Goal: Navigation & Orientation: Find specific page/section

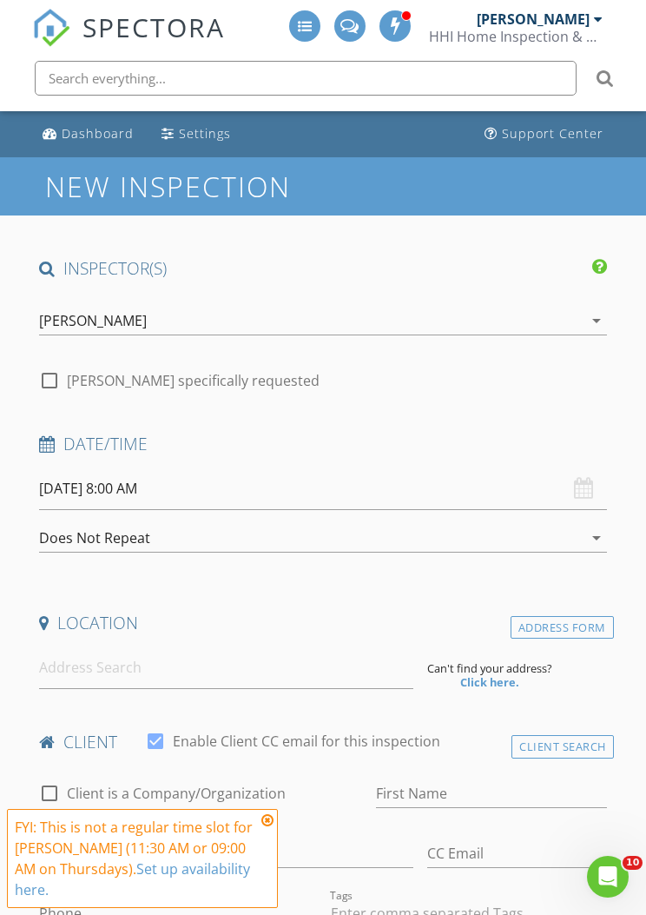
click at [590, 17] on div "[PERSON_NAME]" at bounding box center [540, 18] width 126 height 17
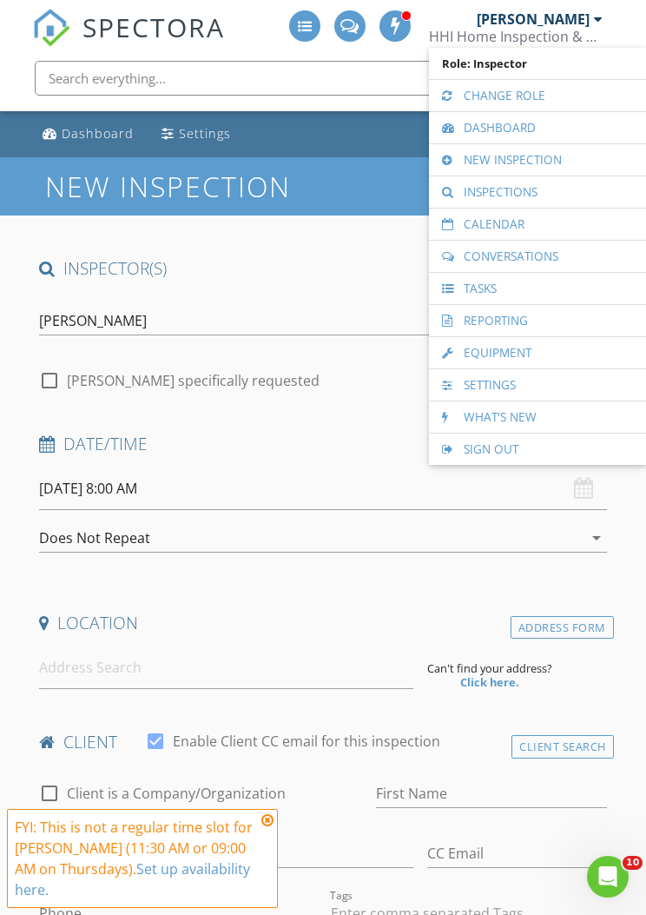
click at [548, 222] on link "Calendar" at bounding box center [538, 223] width 200 height 31
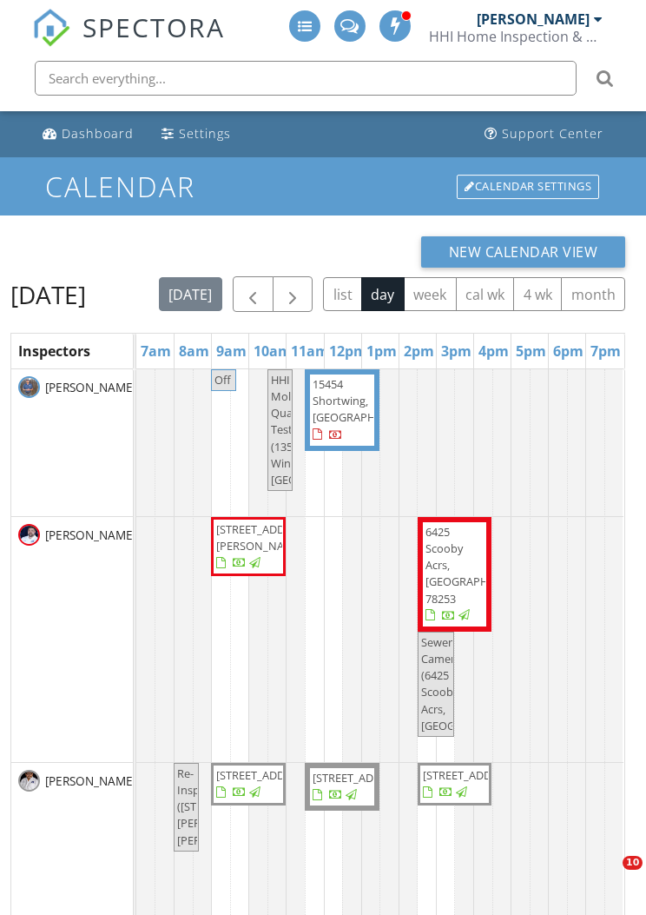
click at [303, 286] on span "button" at bounding box center [292, 294] width 21 height 21
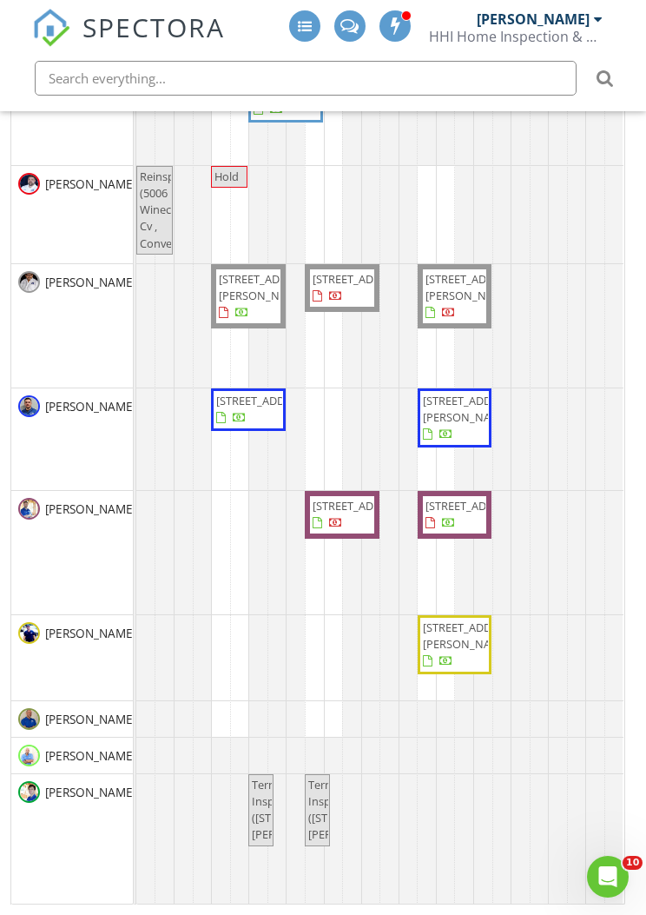
scroll to position [3, 0]
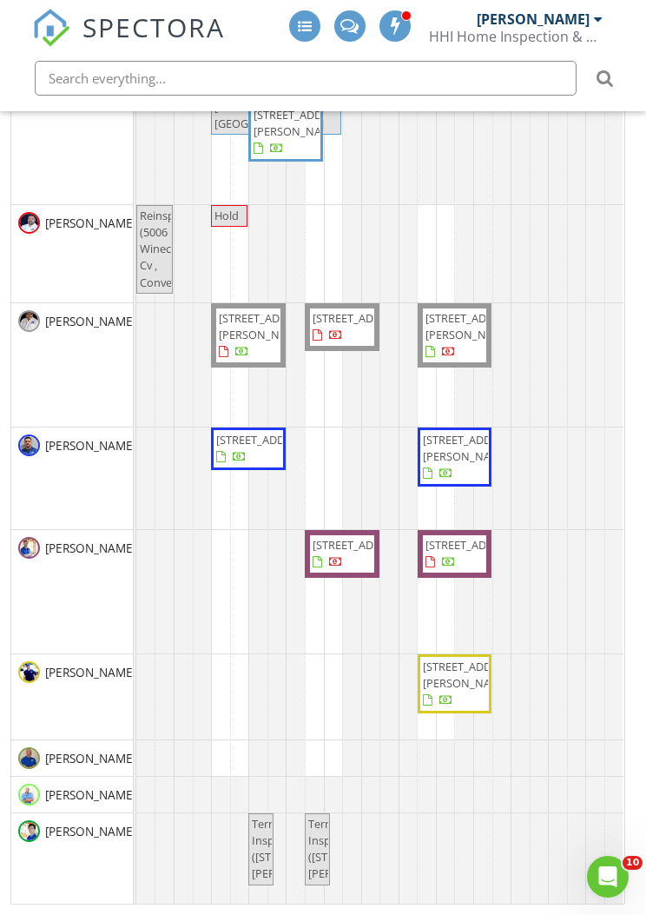
click at [102, 625] on div "[PERSON_NAME]" at bounding box center [72, 591] width 122 height 123
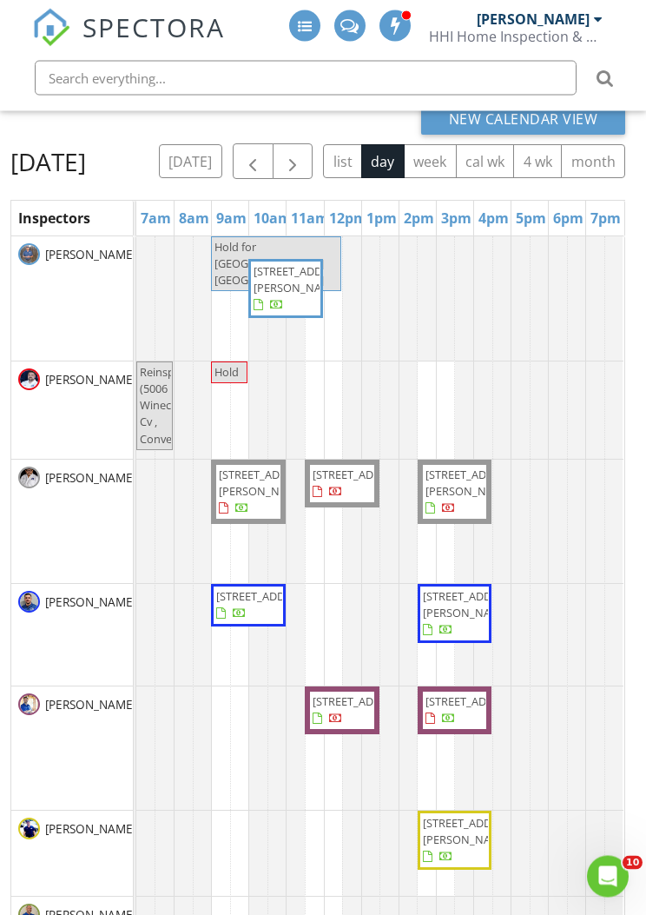
scroll to position [0, 0]
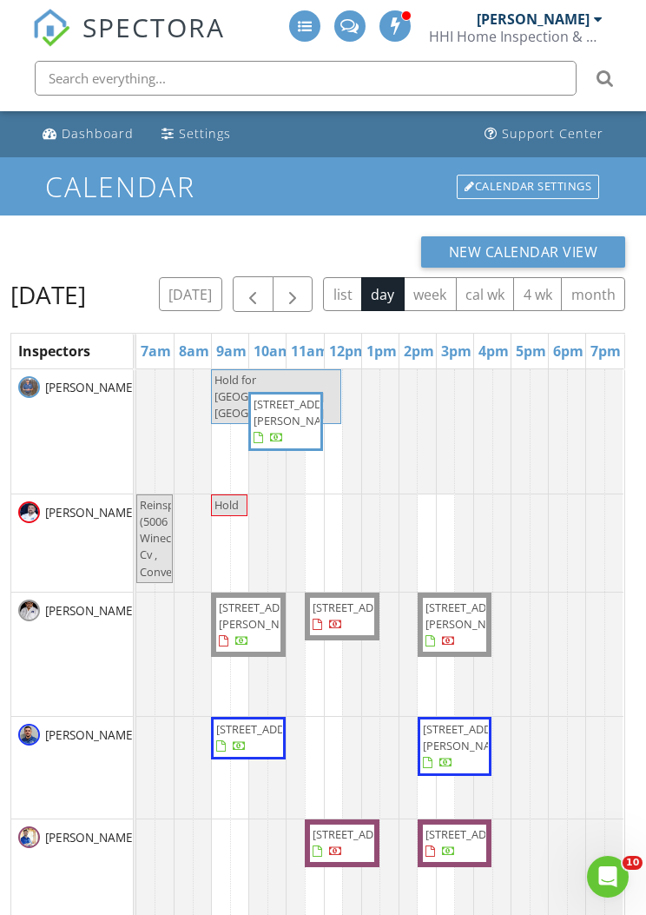
click at [314, 287] on button "button" at bounding box center [293, 294] width 41 height 36
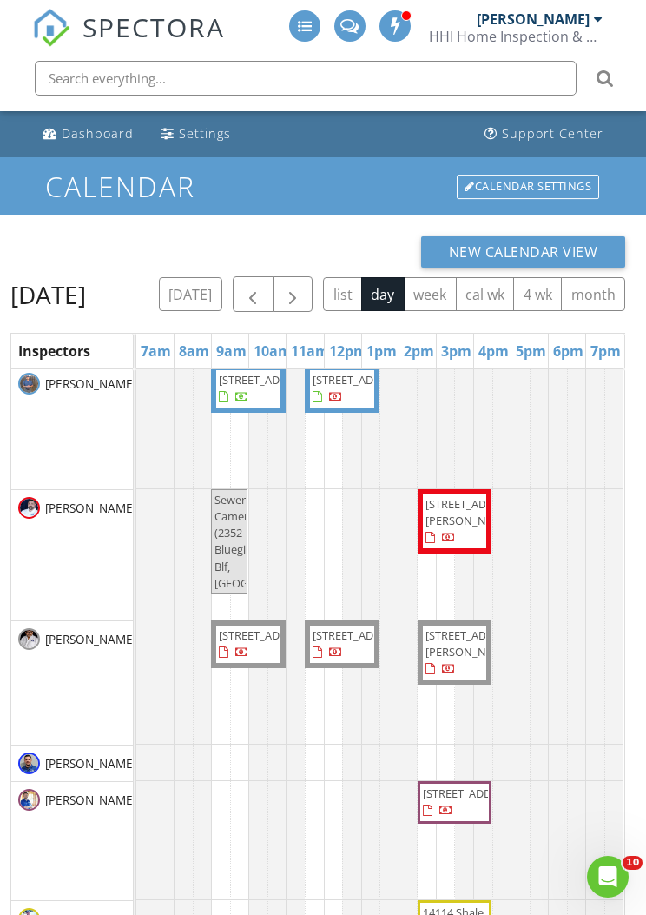
scroll to position [4, 0]
click at [602, 298] on div "[DATE] list day week cal wk 4 wk month" at bounding box center [392, 294] width 466 height 36
click at [314, 286] on button "button" at bounding box center [293, 294] width 41 height 36
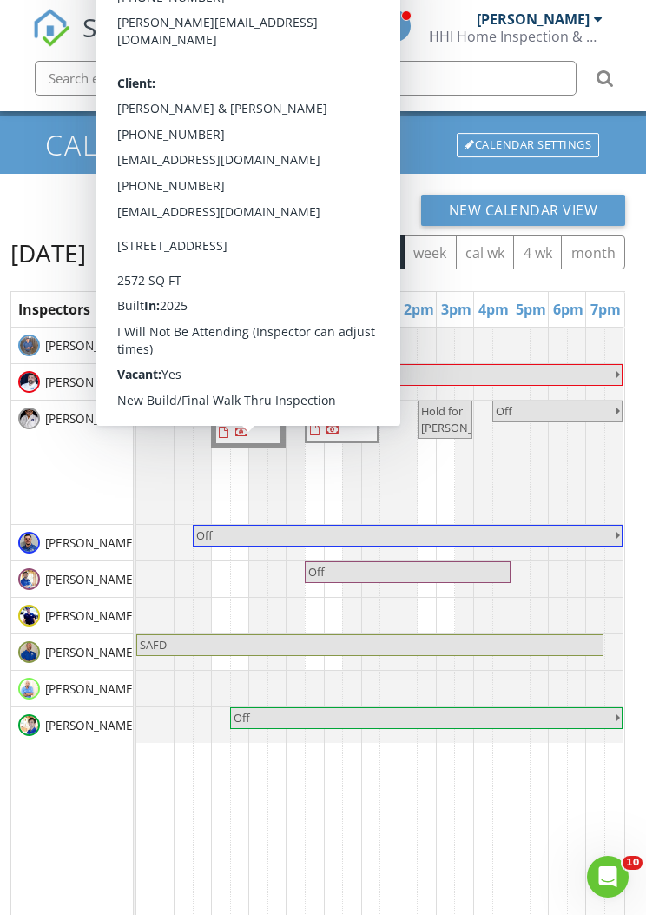
scroll to position [43, 0]
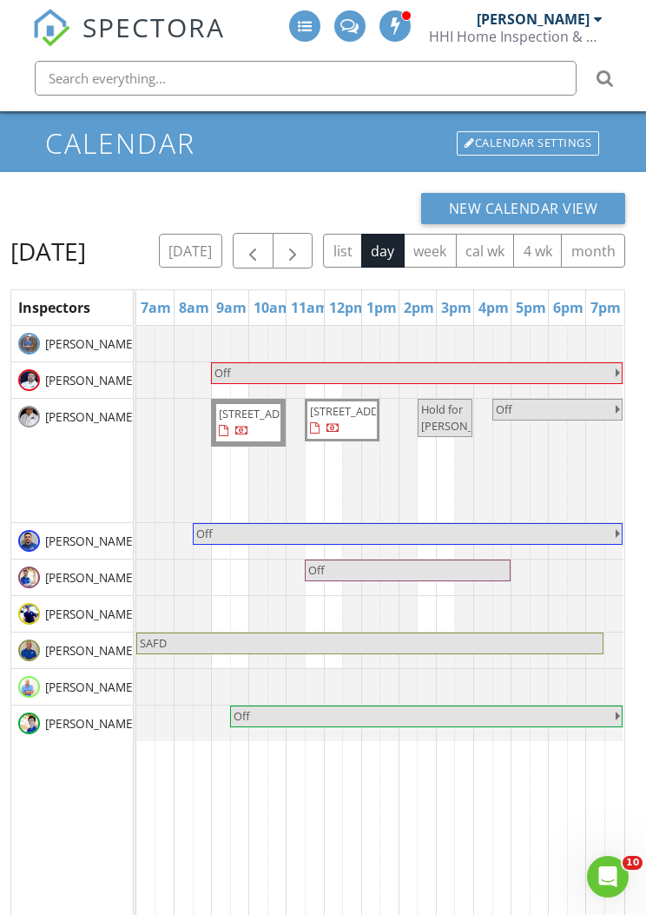
click at [274, 239] on button "button" at bounding box center [253, 251] width 41 height 36
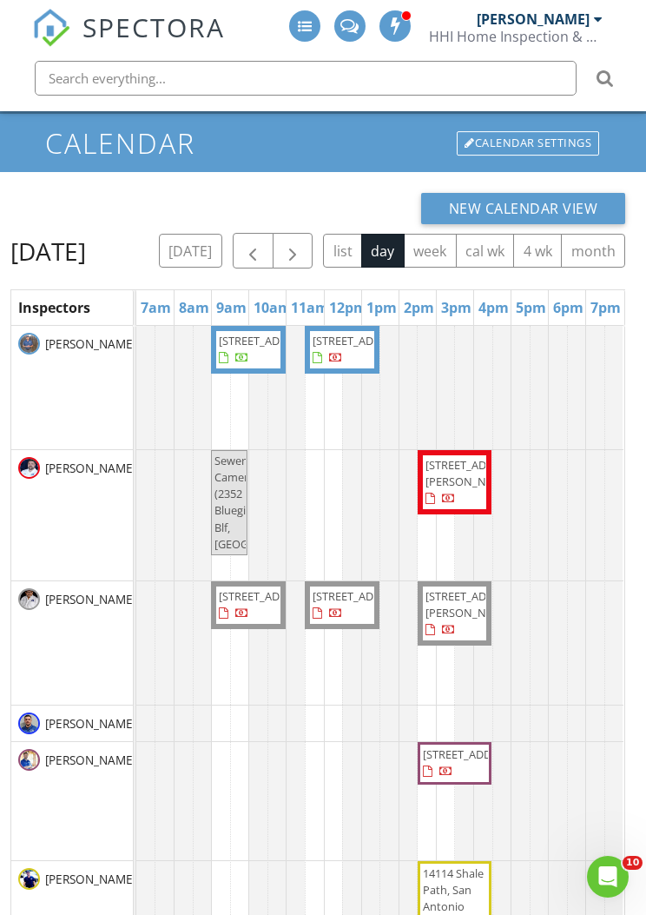
click at [274, 239] on button "button" at bounding box center [253, 251] width 41 height 36
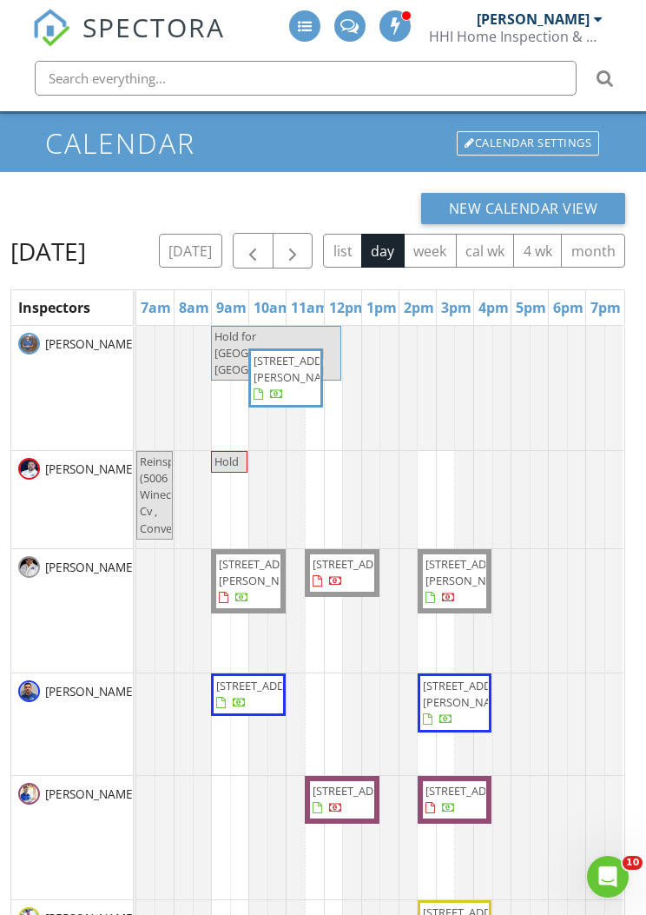
click at [263, 242] on span "button" at bounding box center [252, 251] width 21 height 21
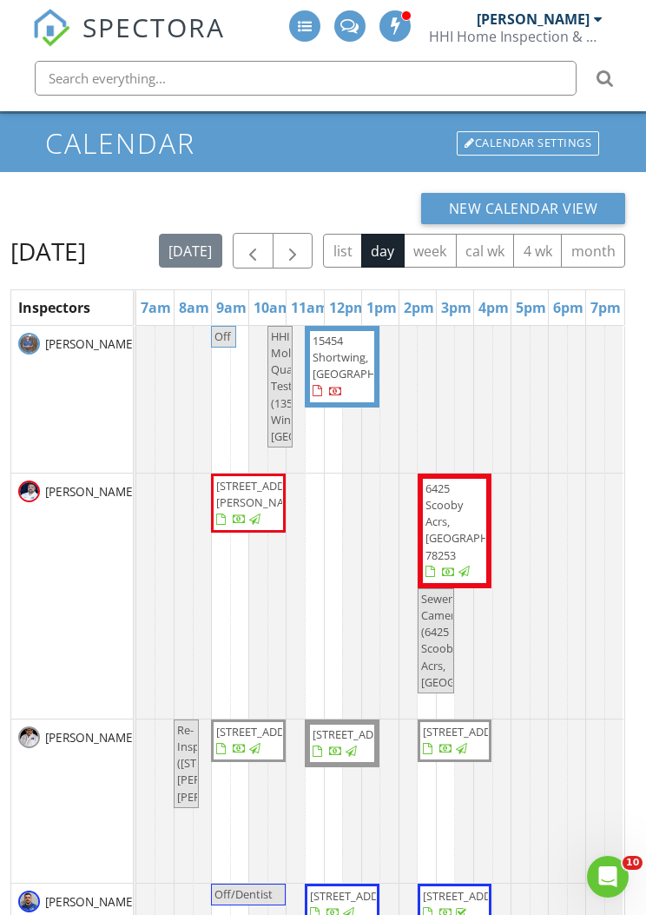
click at [274, 239] on button "button" at bounding box center [253, 251] width 41 height 36
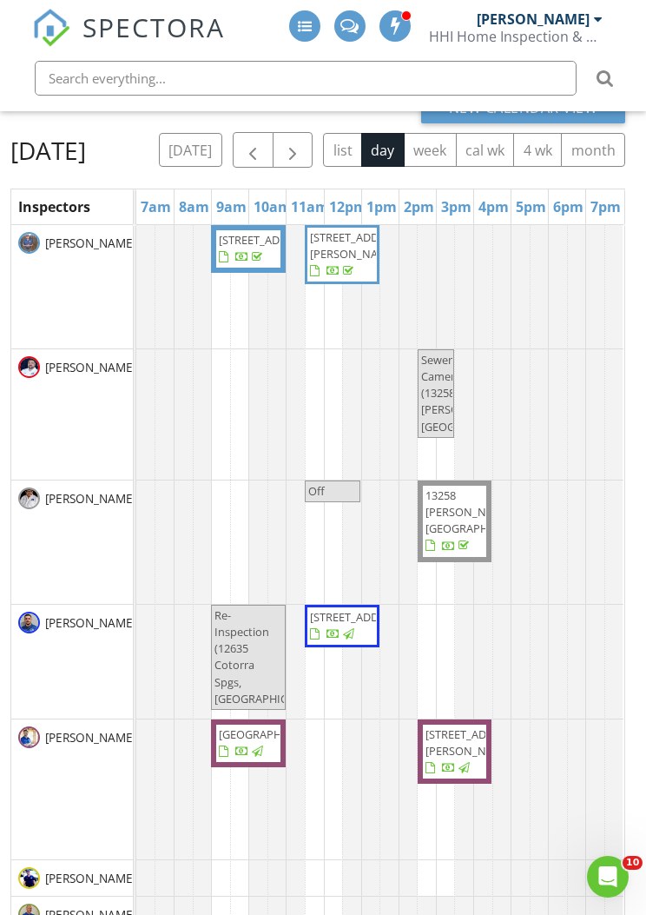
scroll to position [145, 0]
click at [263, 142] on span "button" at bounding box center [252, 149] width 21 height 21
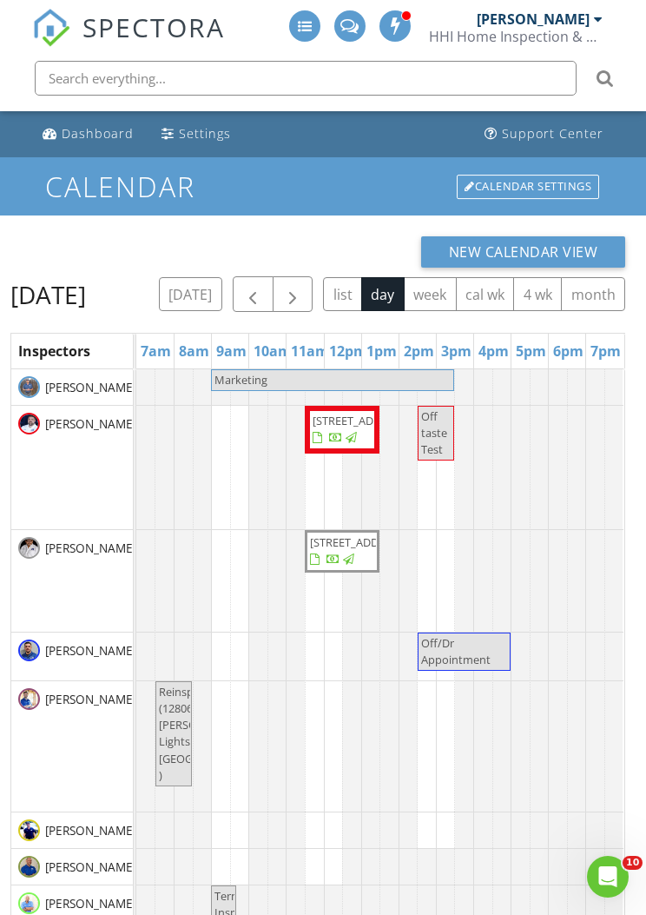
click at [314, 281] on button "button" at bounding box center [293, 294] width 41 height 36
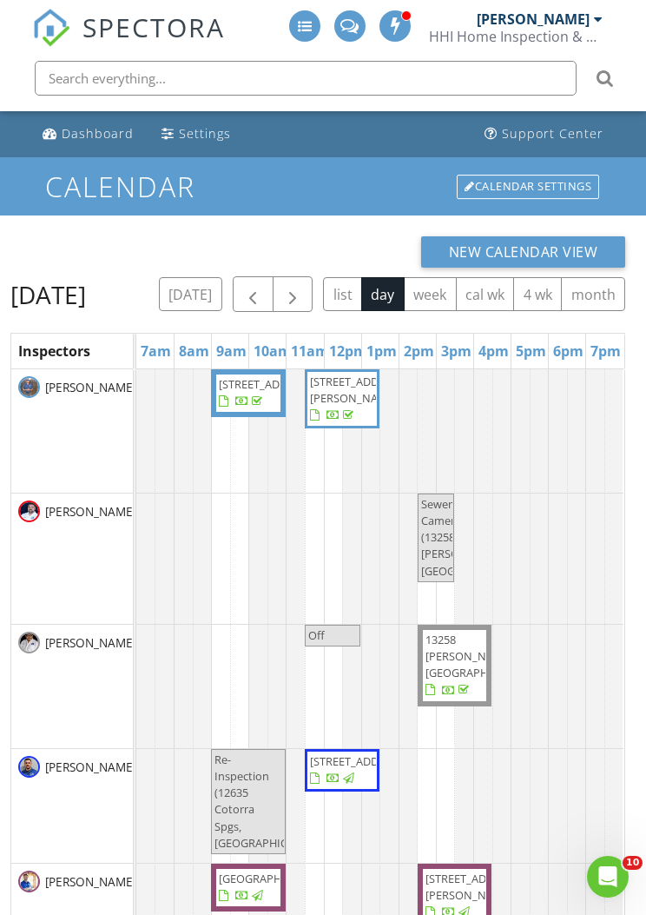
click at [314, 287] on button "button" at bounding box center [293, 294] width 41 height 36
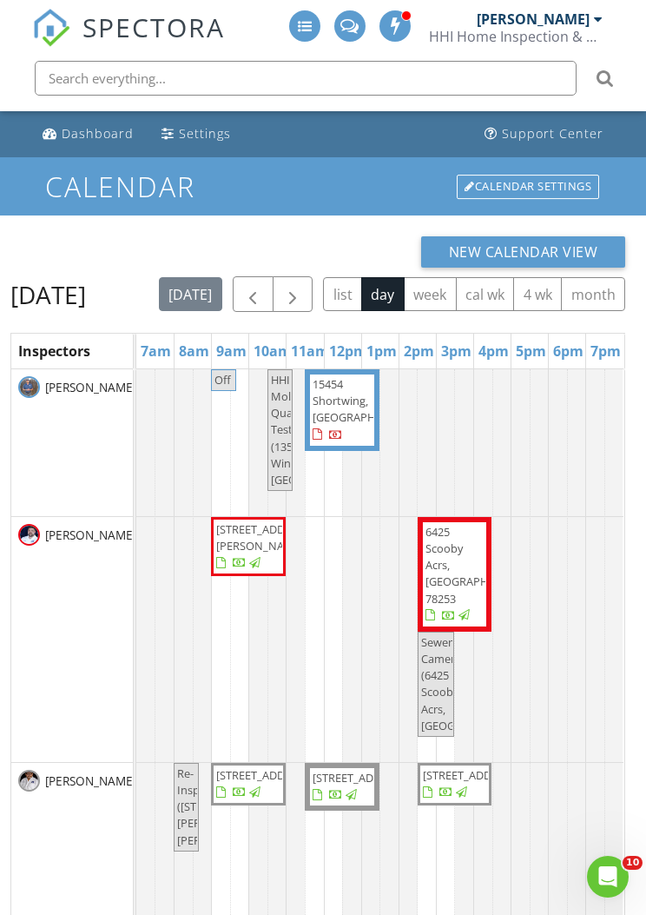
click at [314, 282] on button "button" at bounding box center [293, 294] width 41 height 36
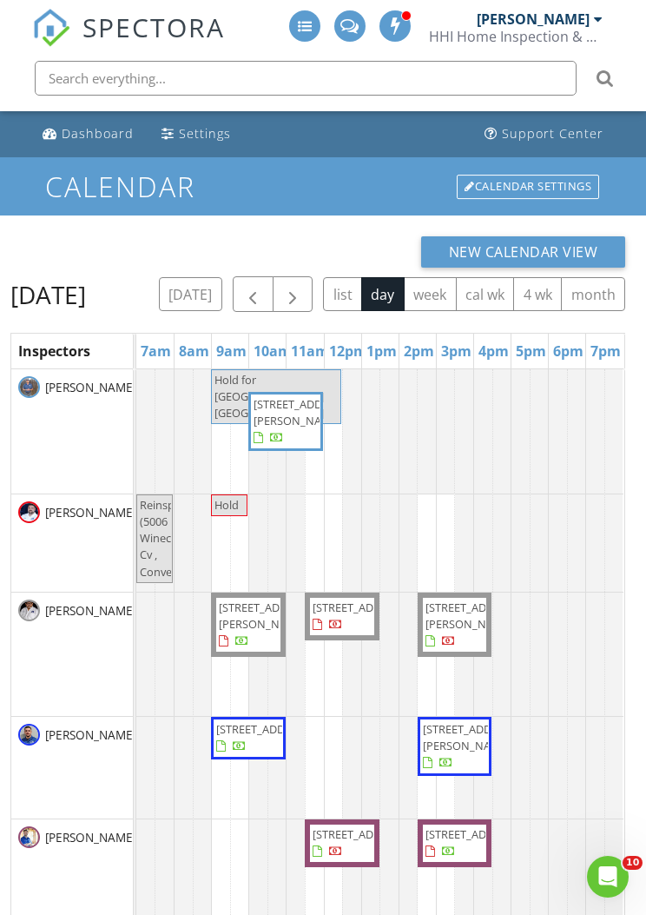
click at [303, 285] on span "button" at bounding box center [292, 294] width 21 height 21
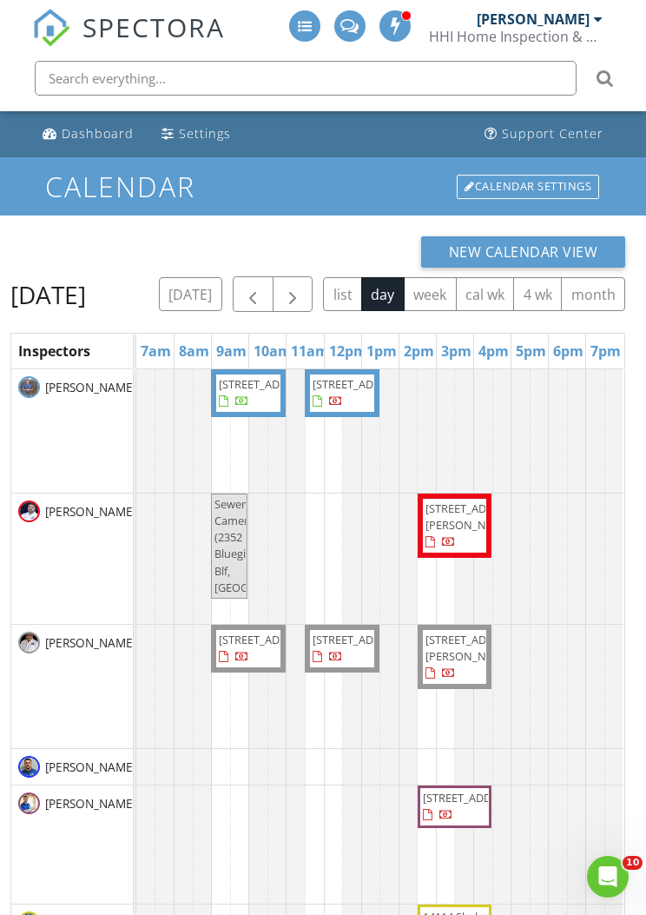
click at [314, 286] on button "button" at bounding box center [293, 294] width 41 height 36
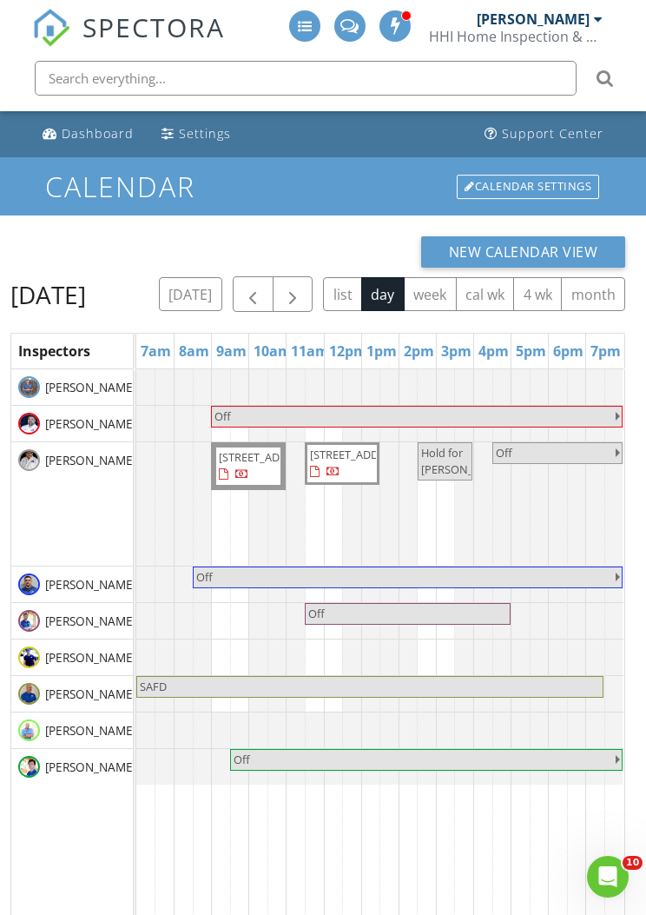
click at [314, 282] on button "button" at bounding box center [293, 294] width 41 height 36
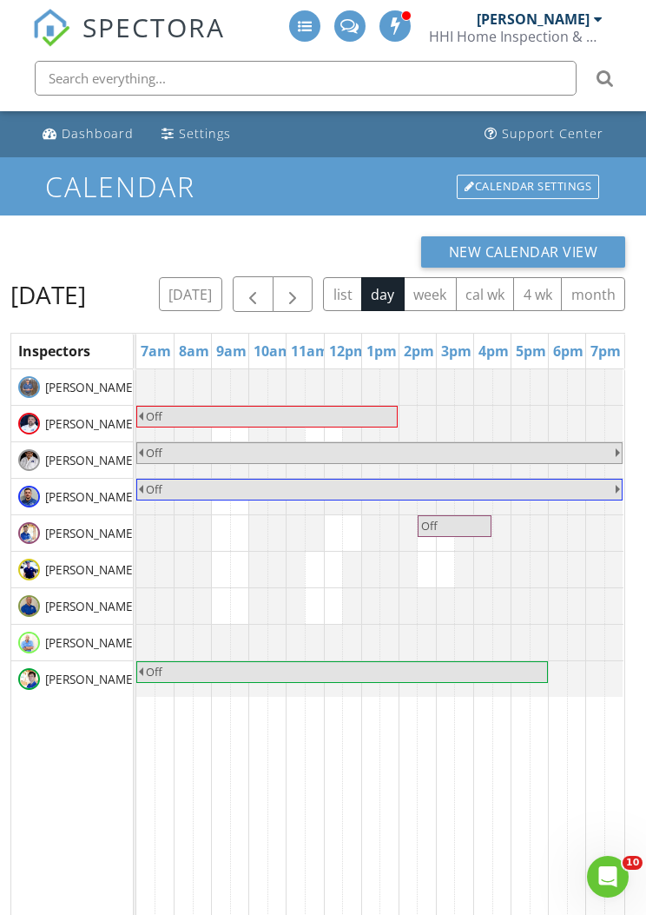
click at [314, 282] on button "button" at bounding box center [293, 294] width 41 height 36
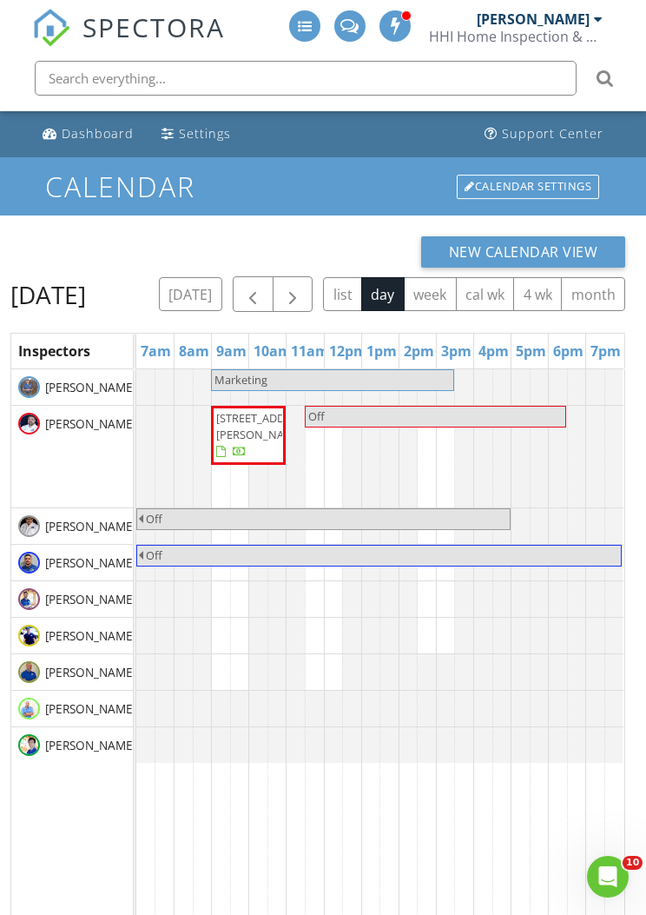
click at [314, 283] on button "button" at bounding box center [293, 294] width 41 height 36
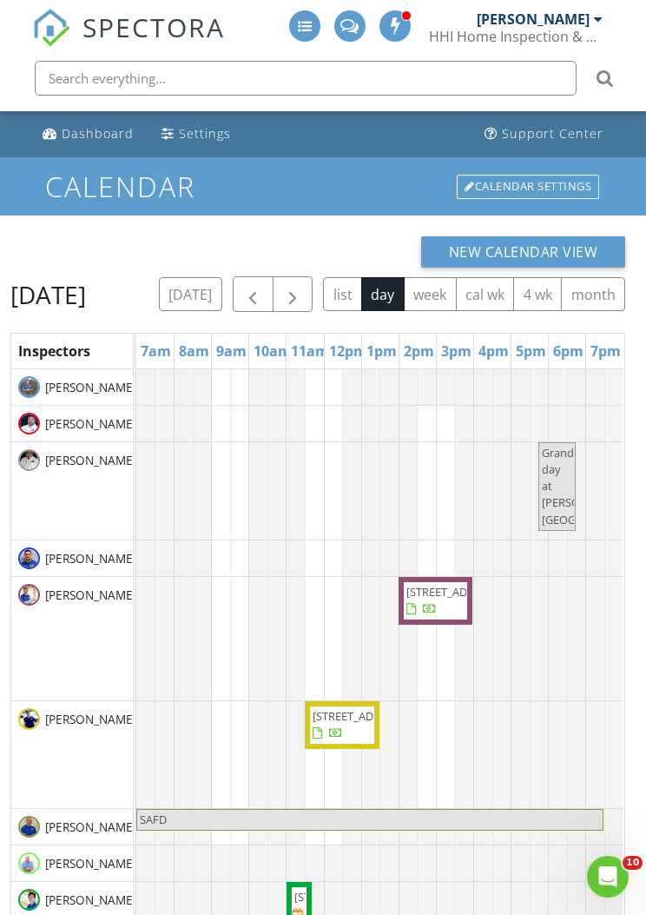
click at [314, 291] on button "button" at bounding box center [293, 294] width 41 height 36
